Goal: Browse casually

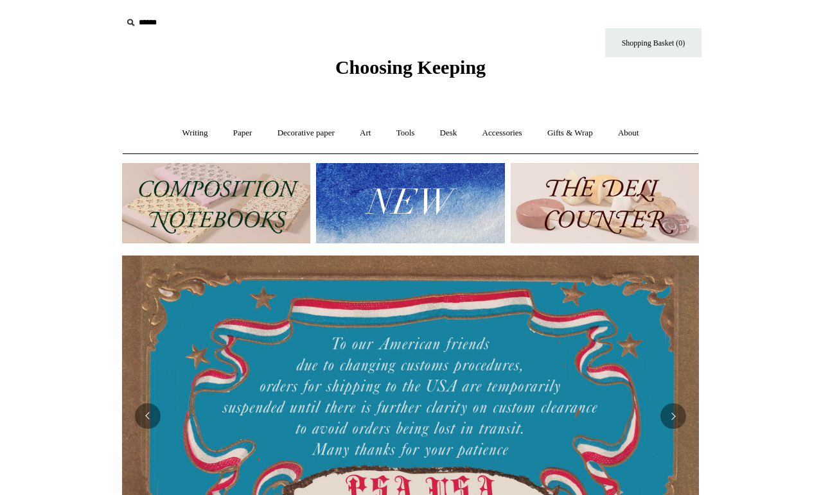
click at [372, 198] on img at bounding box center [410, 203] width 188 height 80
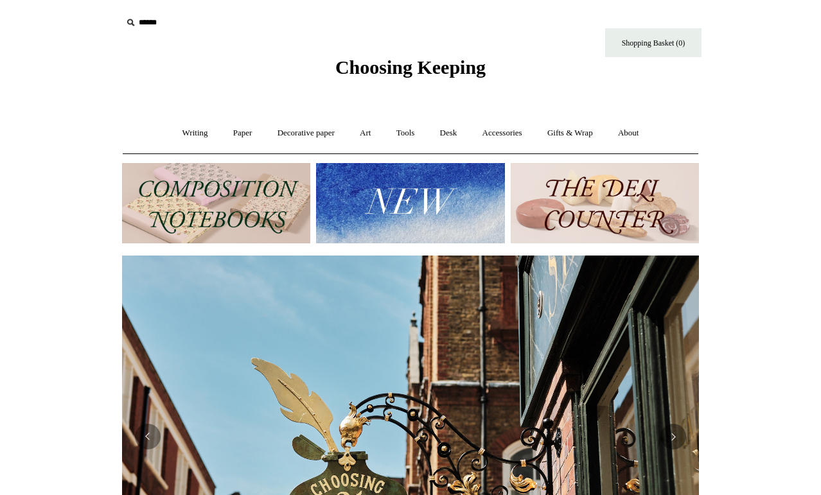
click at [396, 198] on img at bounding box center [410, 203] width 188 height 80
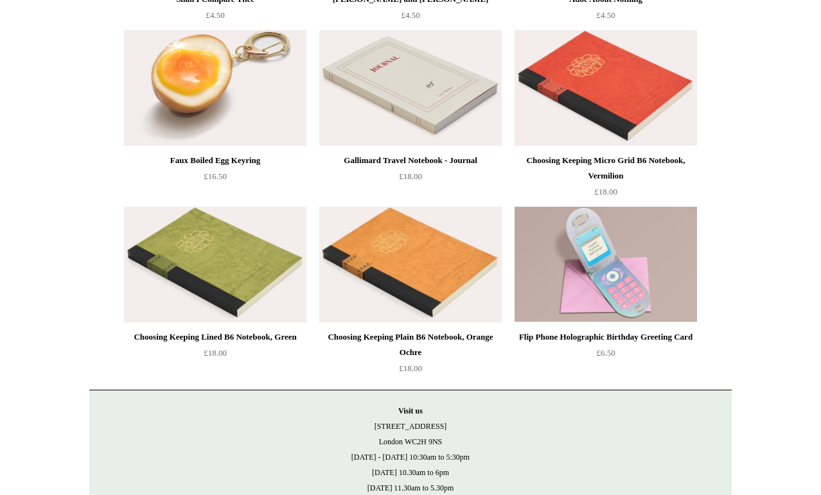
scroll to position [2881, 0]
